Goal: Communication & Community: Answer question/provide support

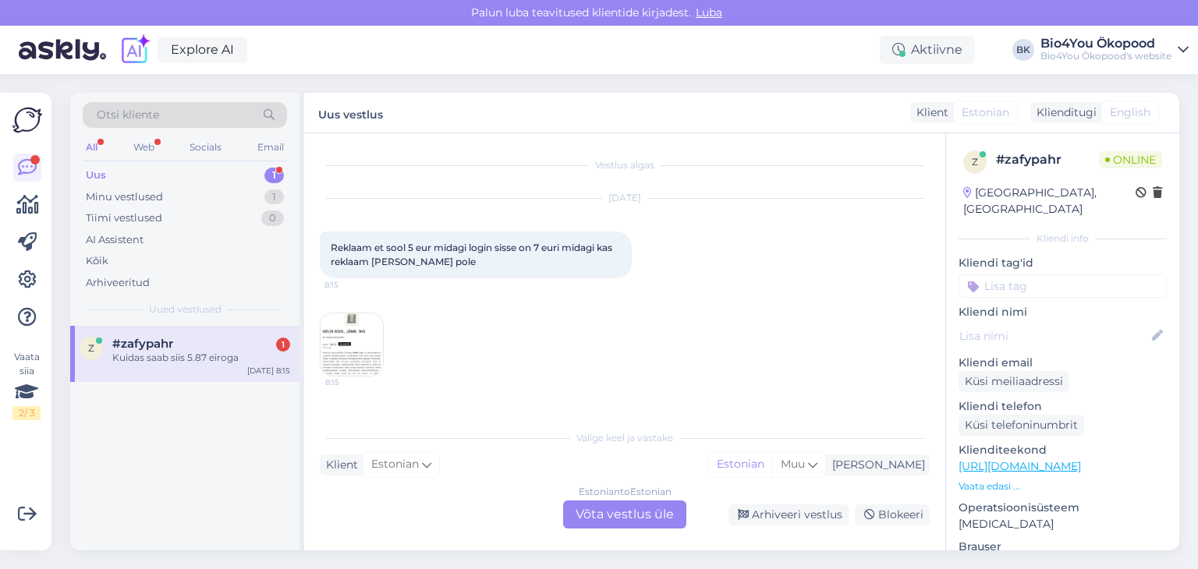
scroll to position [150, 0]
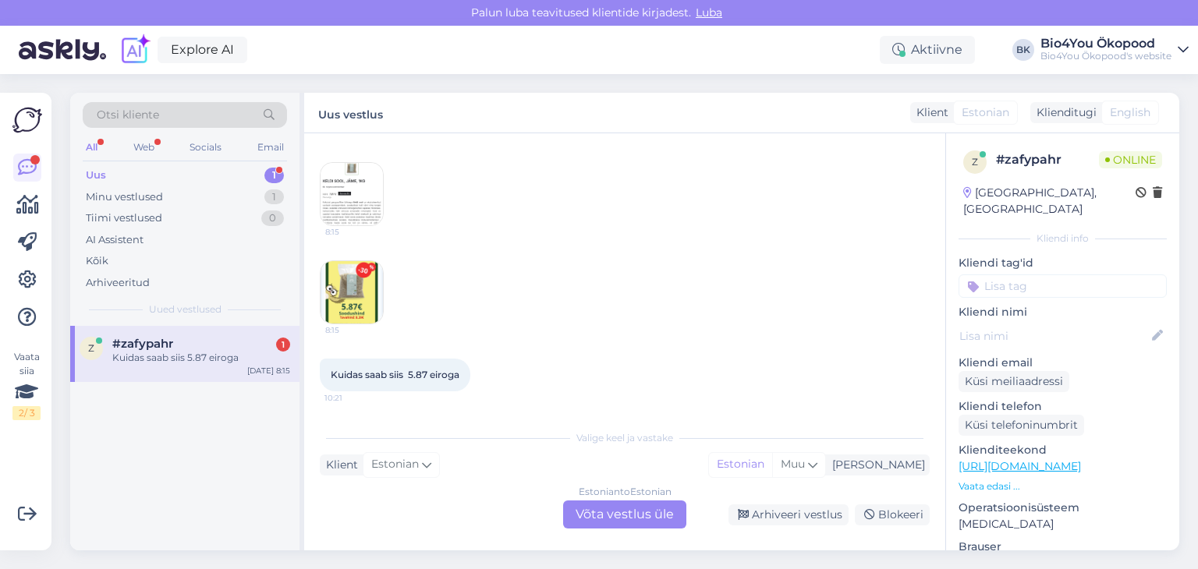
click at [185, 341] on div "#zafypahr 1" at bounding box center [201, 344] width 178 height 14
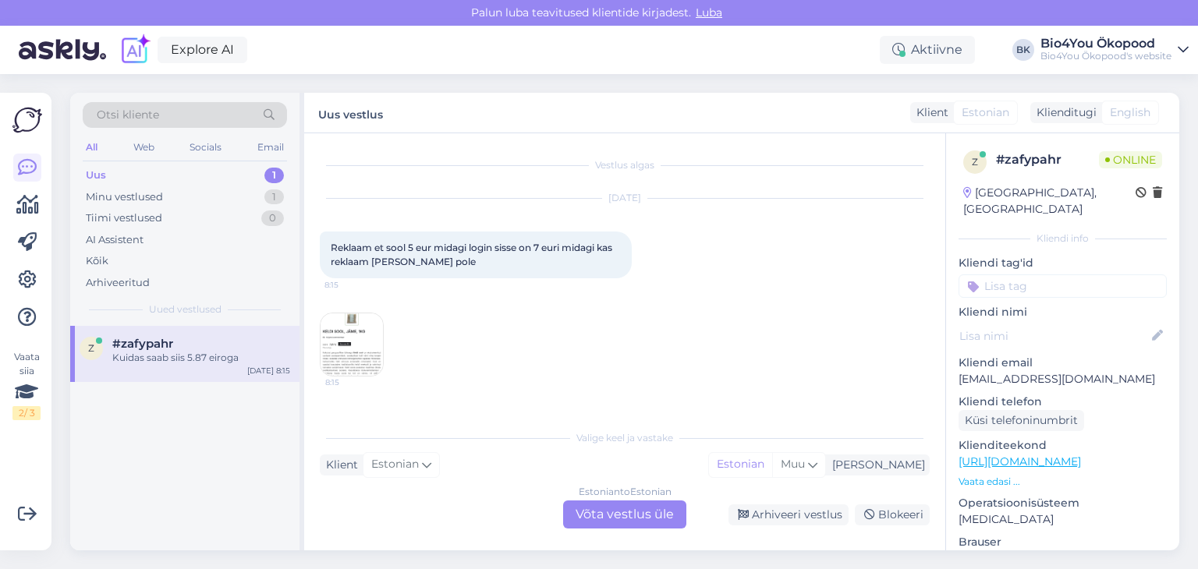
click at [363, 362] on img at bounding box center [351, 344] width 62 height 62
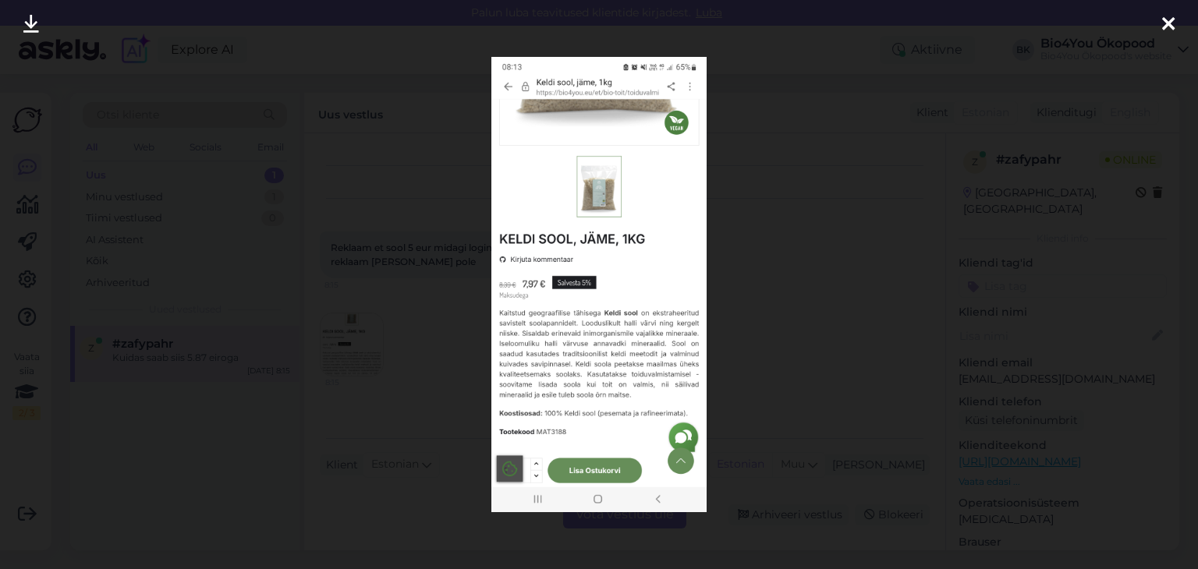
click at [132, 446] on div at bounding box center [599, 284] width 1198 height 569
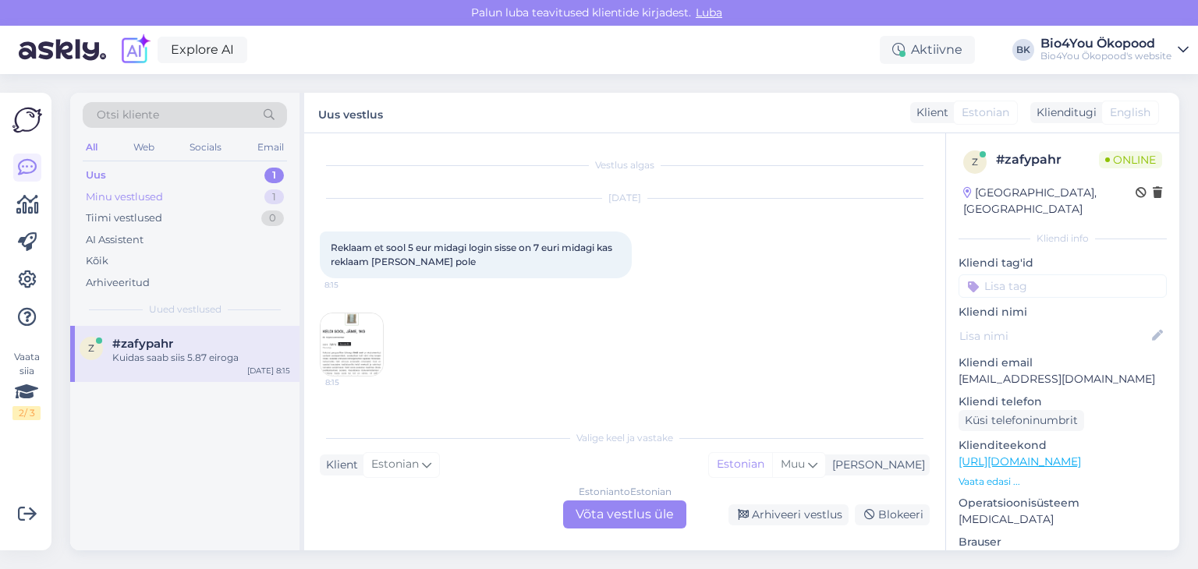
click at [175, 191] on div "Minu vestlused 1" at bounding box center [185, 197] width 204 height 22
click at [184, 365] on div "v #vbo9whew Olgu, siis hästi. Ilusat päeva jätku! [DATE] 15:58" at bounding box center [184, 354] width 229 height 56
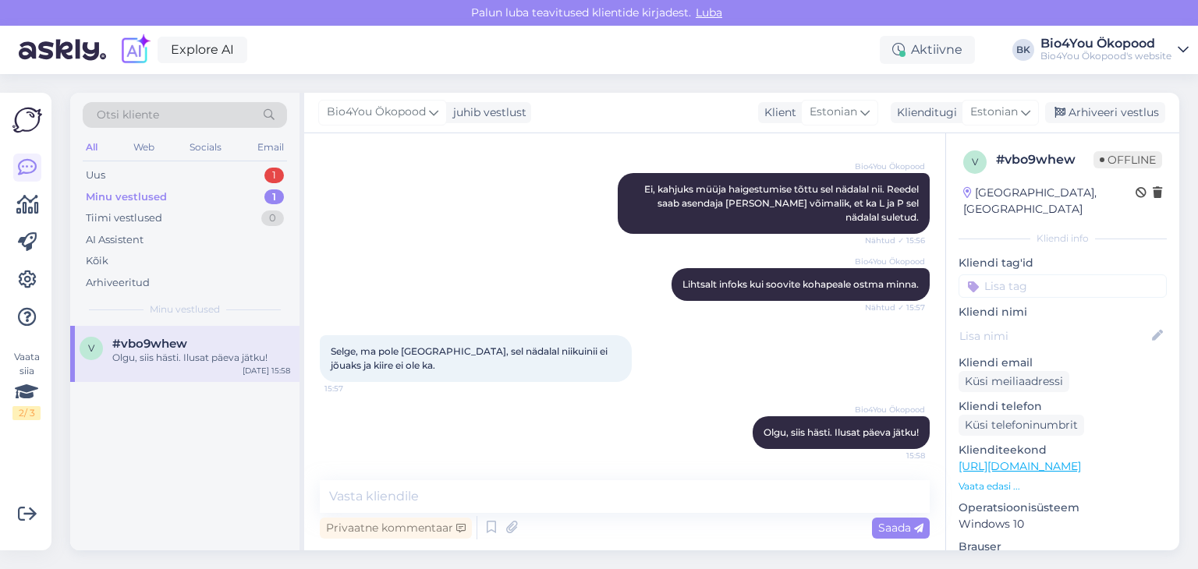
scroll to position [489, 0]
click at [147, 222] on div "Tiimi vestlused" at bounding box center [124, 219] width 76 height 16
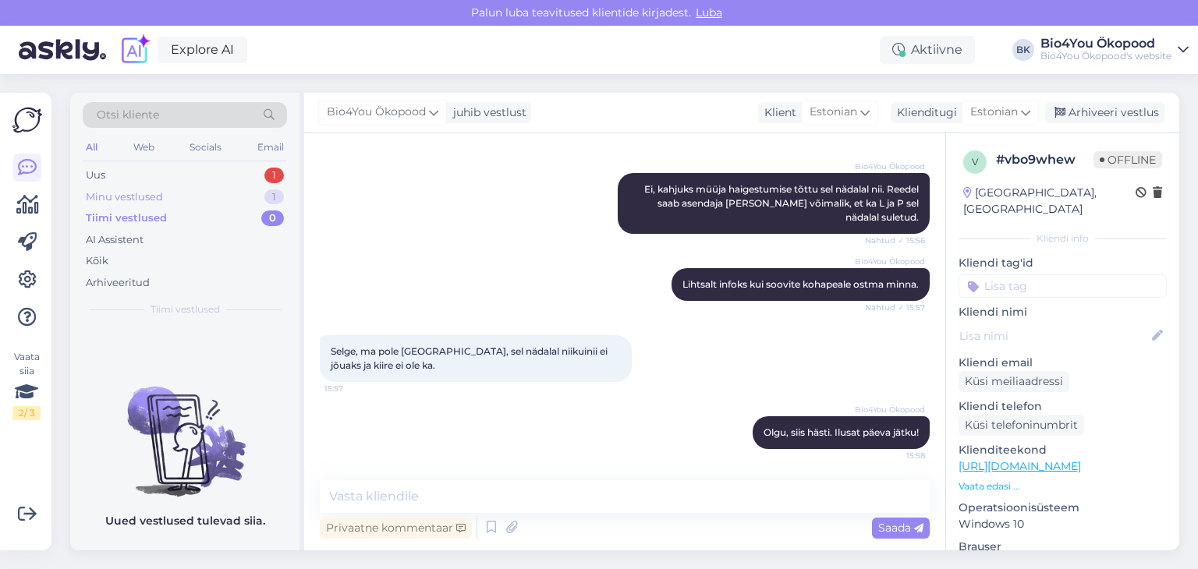
click at [160, 193] on div "Minu vestlused" at bounding box center [124, 197] width 77 height 16
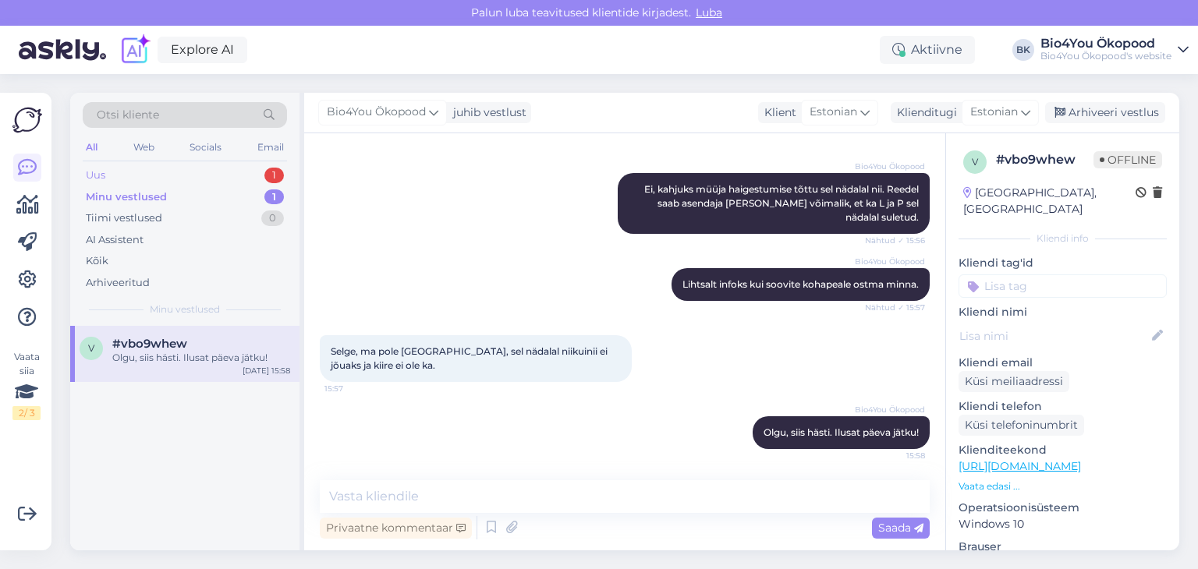
click at [165, 174] on div "Uus 1" at bounding box center [185, 176] width 204 height 22
click at [204, 356] on div "Kuidas saab siis 5.87 eiroga" at bounding box center [201, 358] width 178 height 14
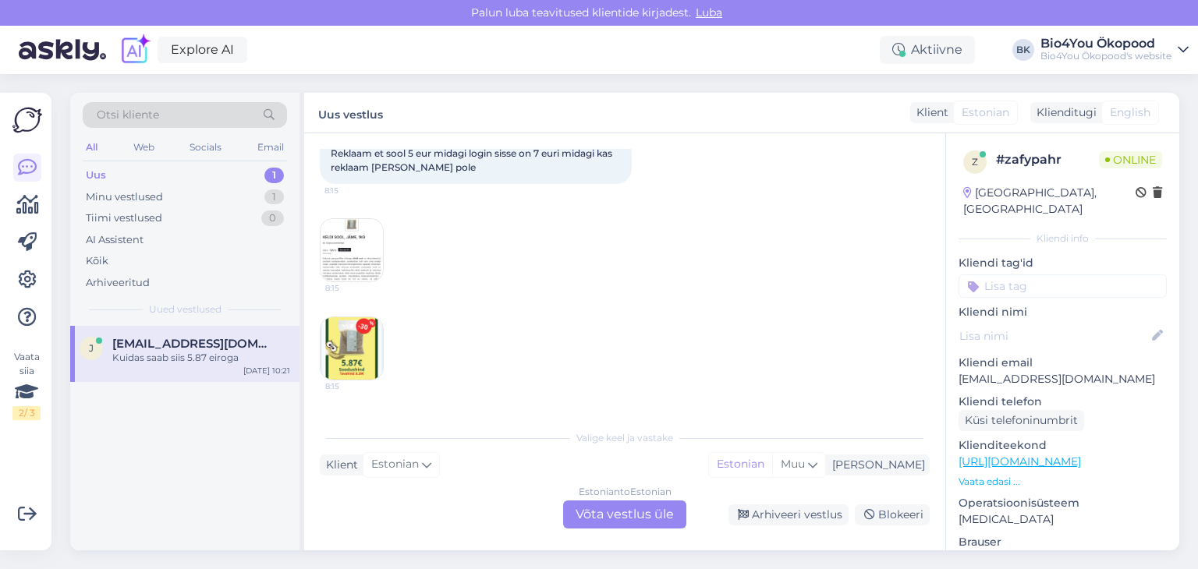
scroll to position [150, 0]
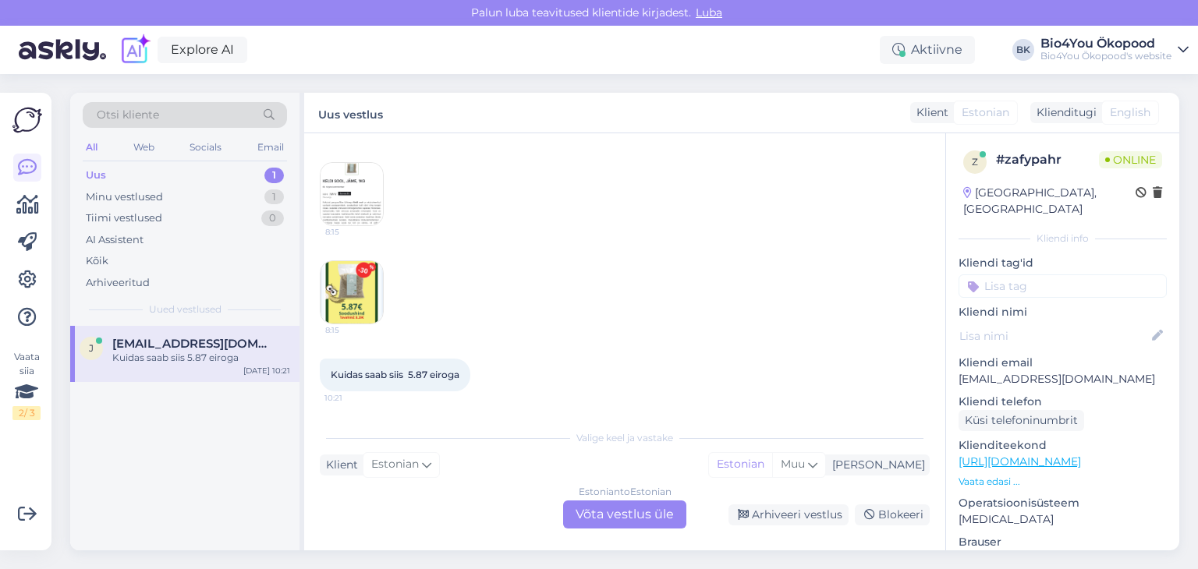
click at [621, 517] on div "Estonian to Estonian Võta vestlus üle" at bounding box center [624, 515] width 123 height 28
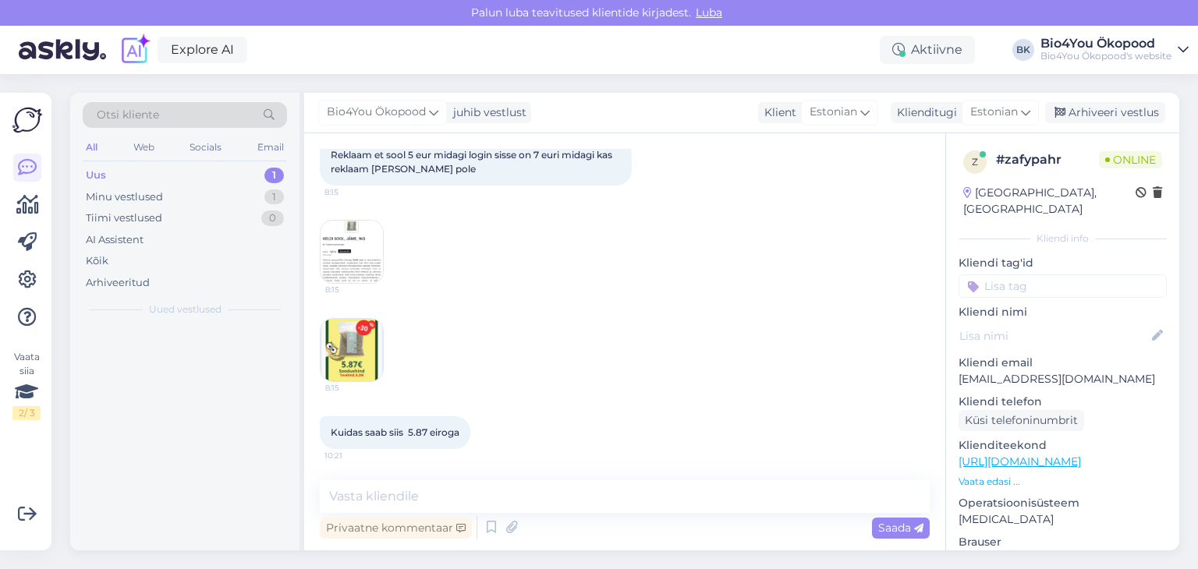
scroll to position [93, 0]
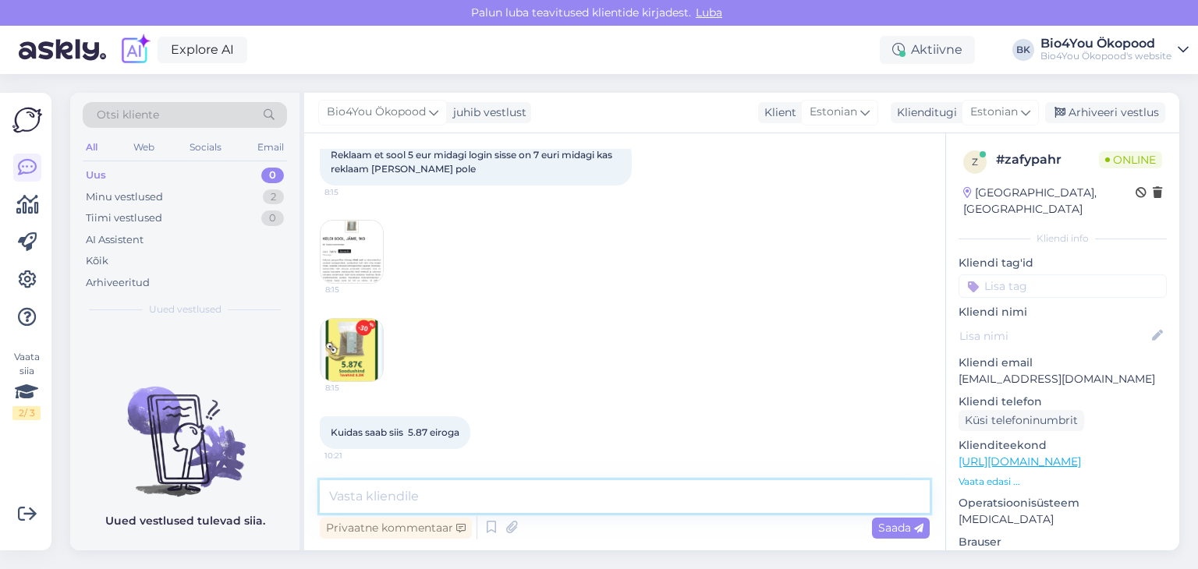
click at [463, 494] on textarea at bounding box center [625, 496] width 610 height 33
type textarea "Tere!"
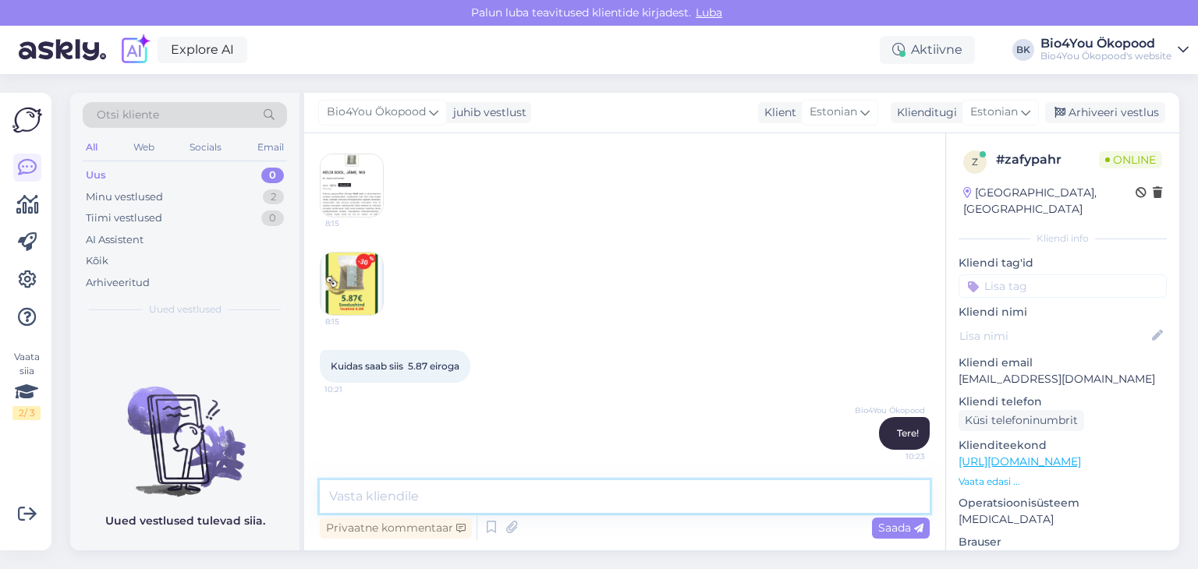
click at [426, 500] on textarea at bounding box center [625, 496] width 610 height 33
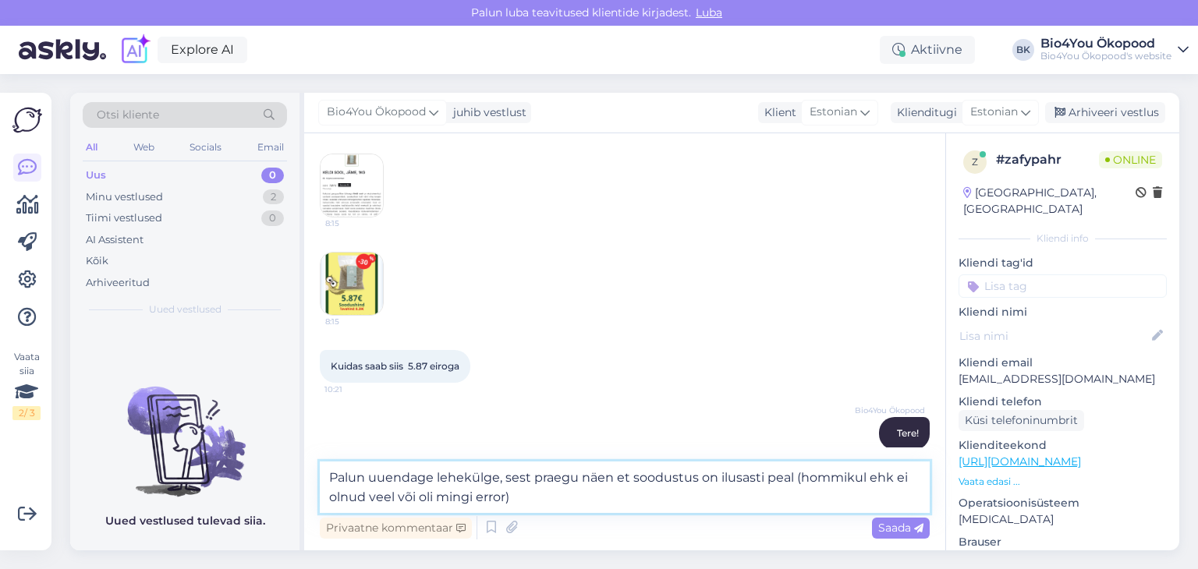
type textarea "Palun uuendage lehekülge, sest praegu näen et soodustus on ilusasti peal (hommi…"
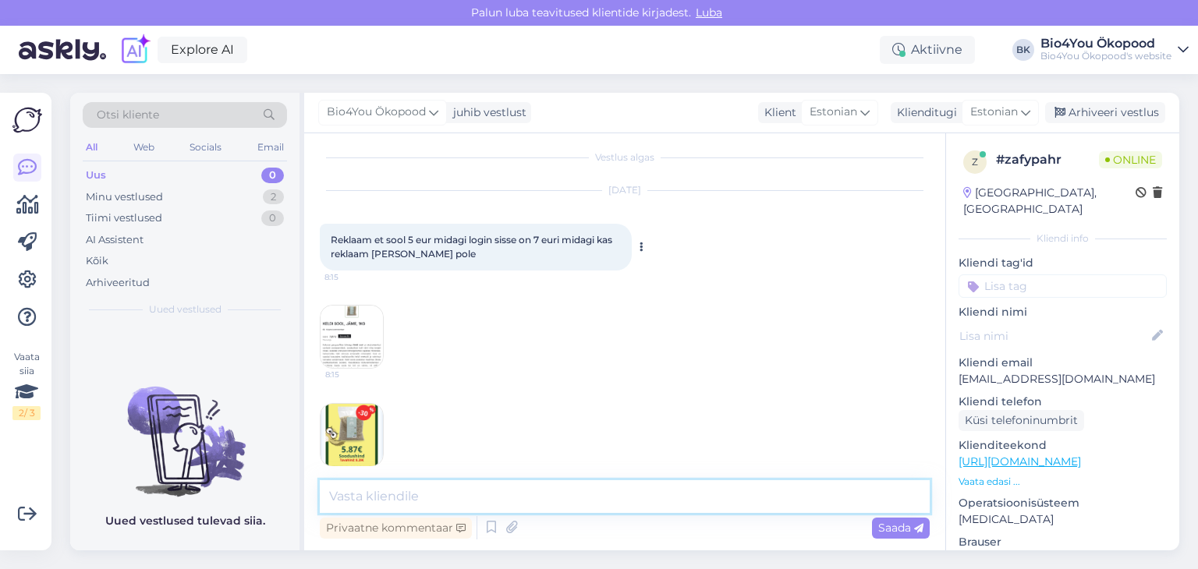
scroll to position [0, 0]
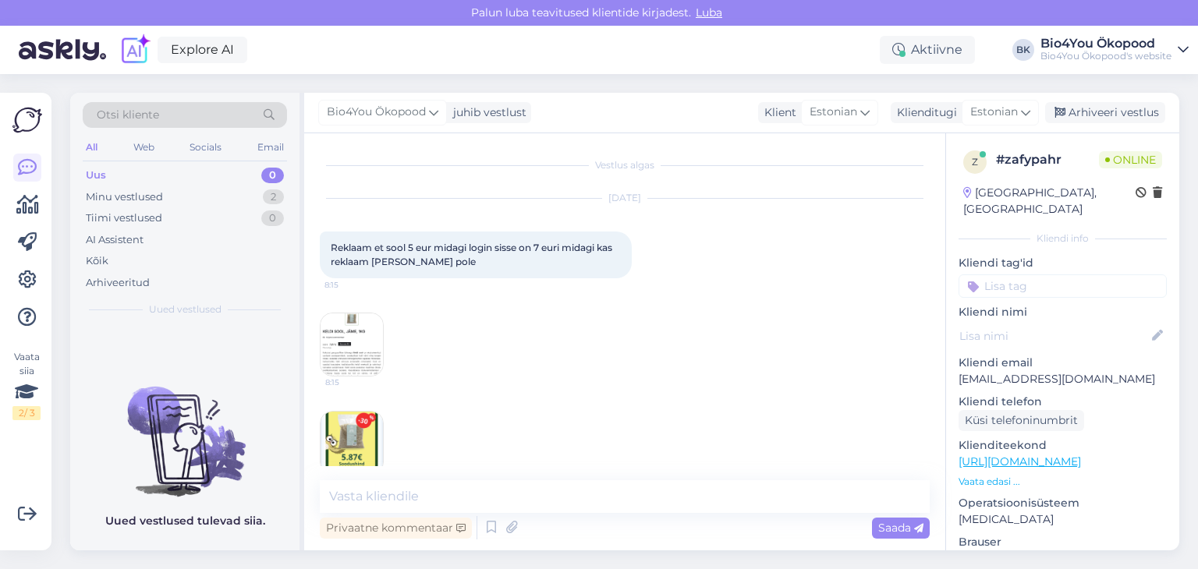
click at [352, 345] on img at bounding box center [351, 344] width 62 height 62
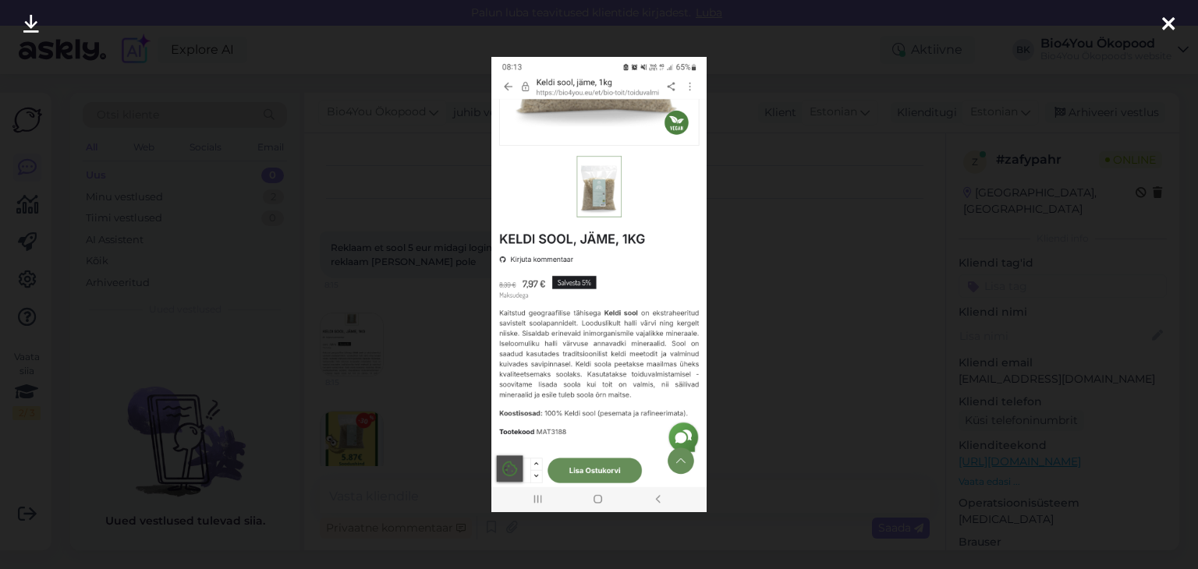
click at [784, 242] on div at bounding box center [599, 284] width 1198 height 569
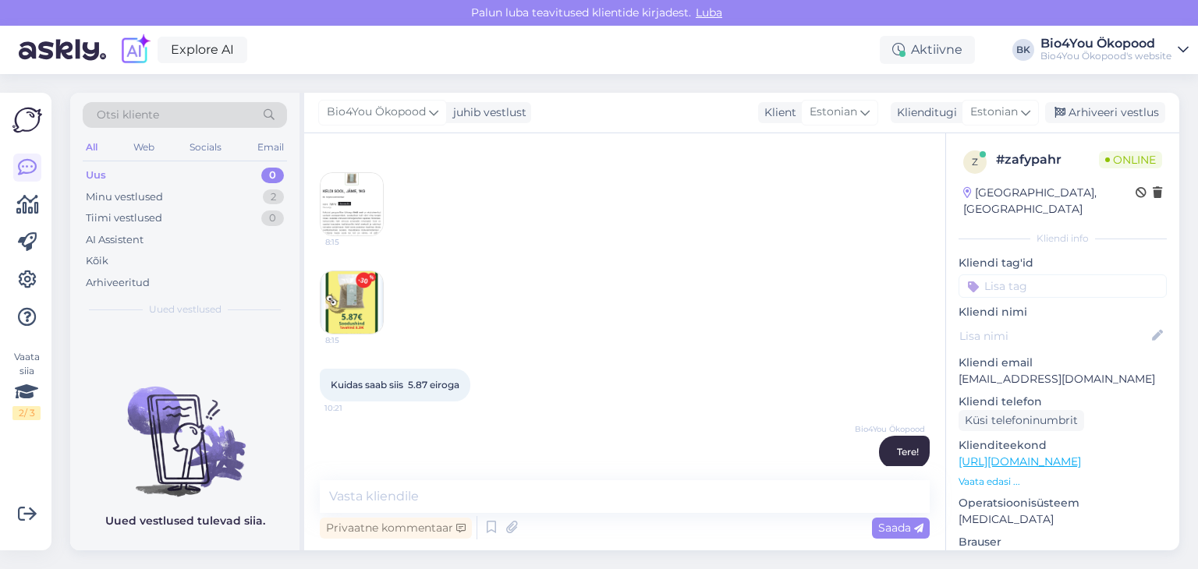
scroll to position [156, 0]
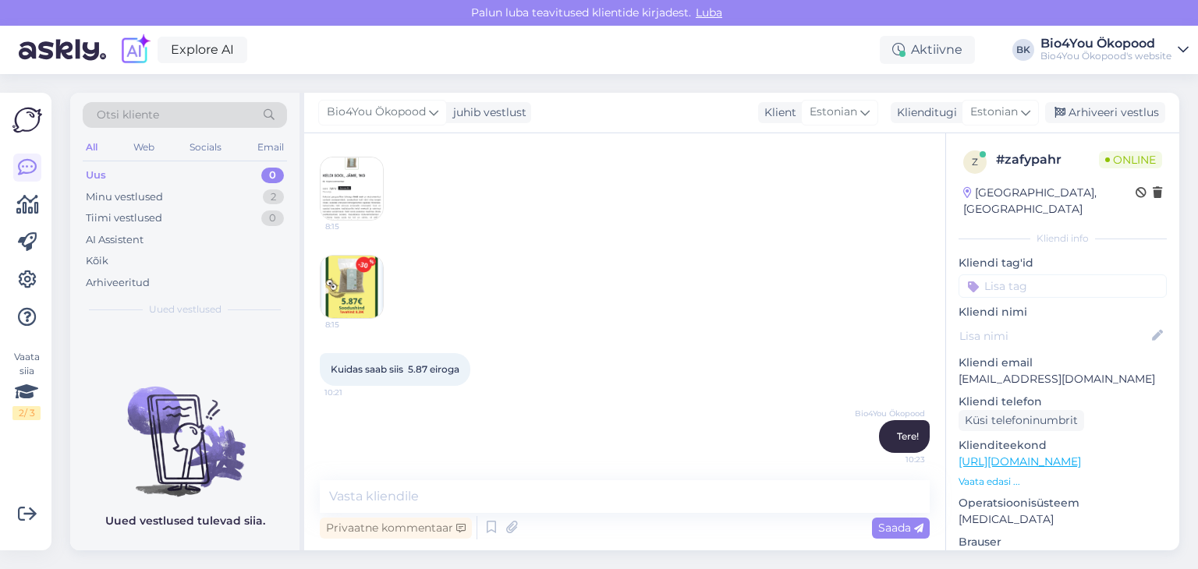
click at [345, 257] on img at bounding box center [351, 287] width 62 height 62
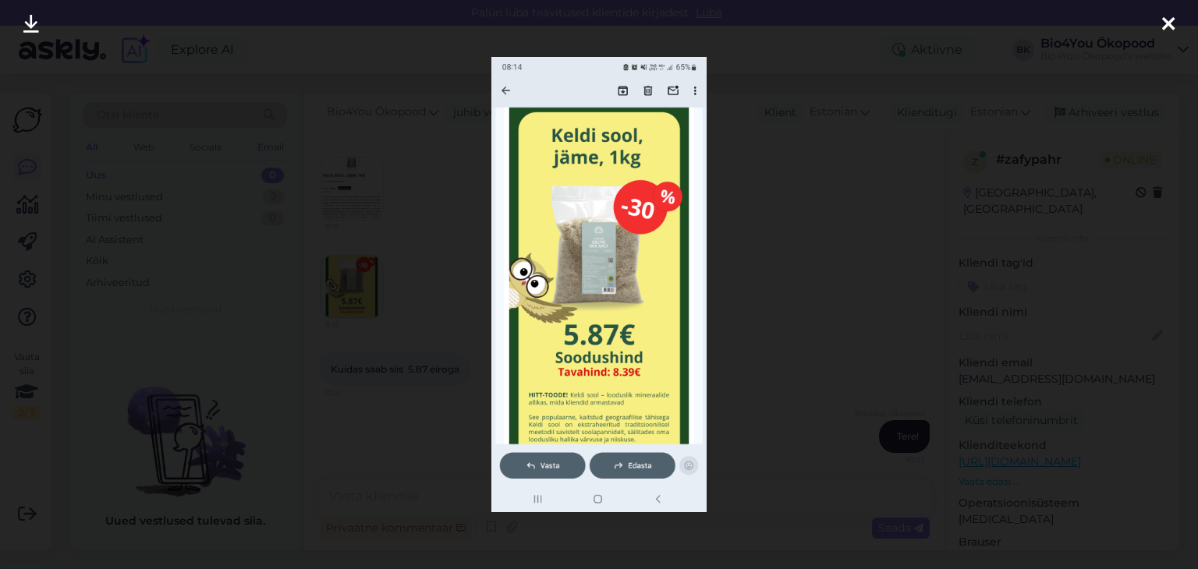
click at [823, 284] on div at bounding box center [599, 284] width 1198 height 569
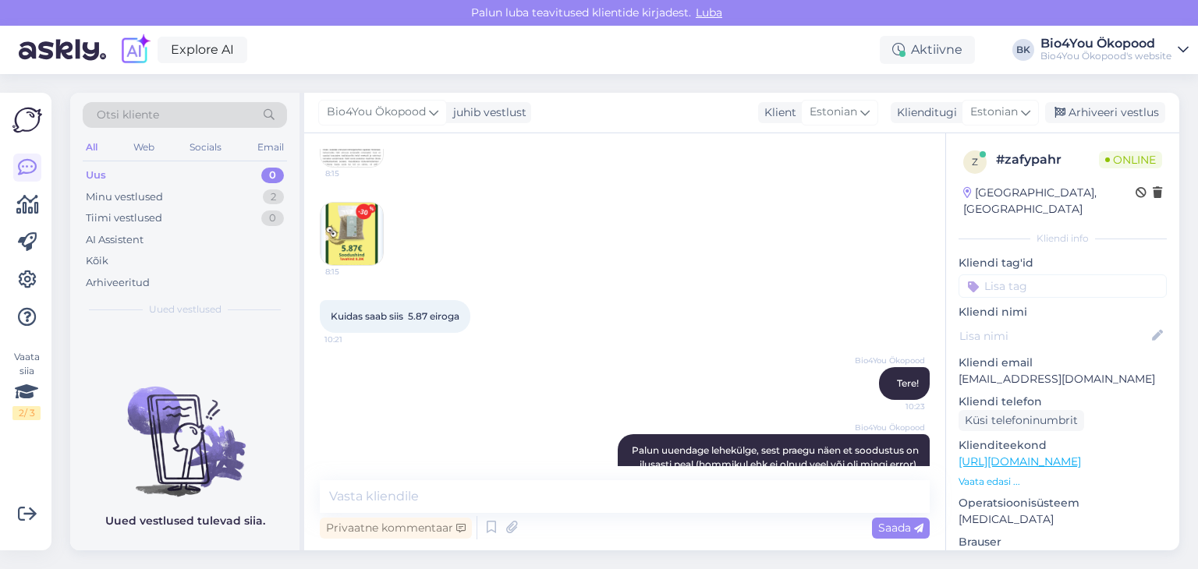
scroll to position [254, 0]
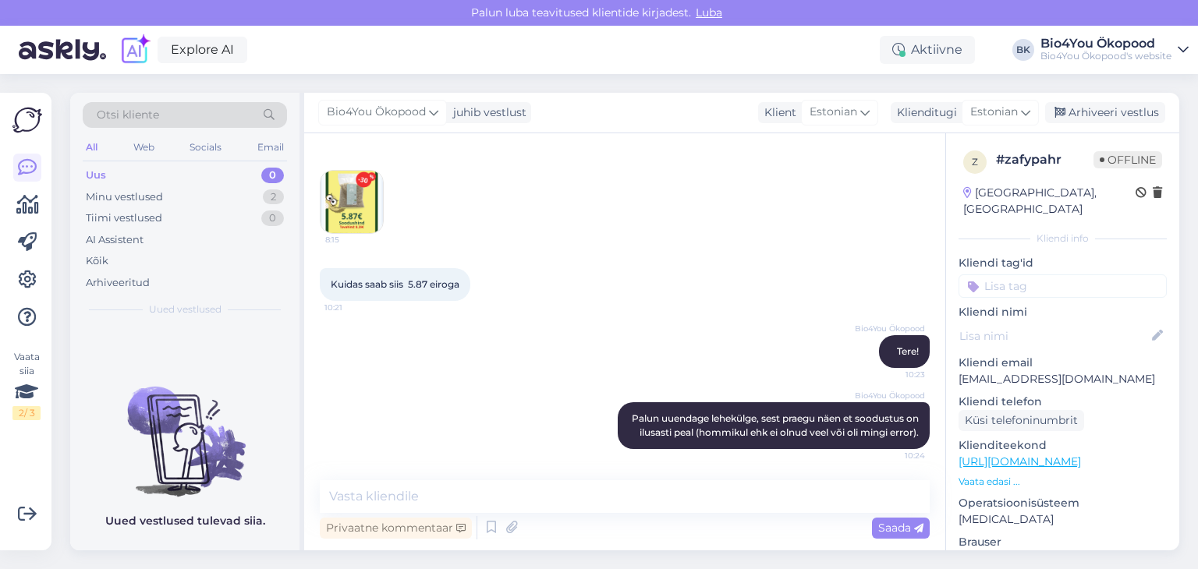
click at [603, 293] on div "Kuidas saab siis 5.87 eiroga 10:21" at bounding box center [625, 284] width 610 height 67
